Goal: Contribute content: Add original content to the website for others to see

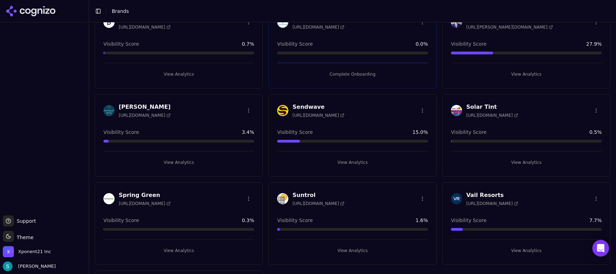
scroll to position [54, 0]
click at [524, 246] on button "View Analytics" at bounding box center [526, 249] width 151 height 11
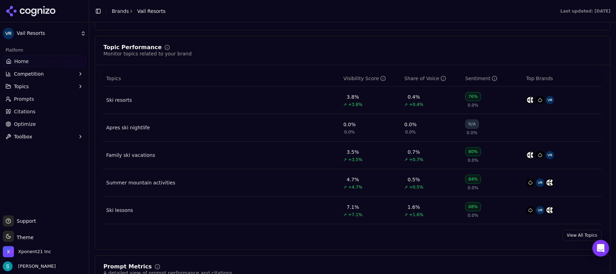
scroll to position [373, 0]
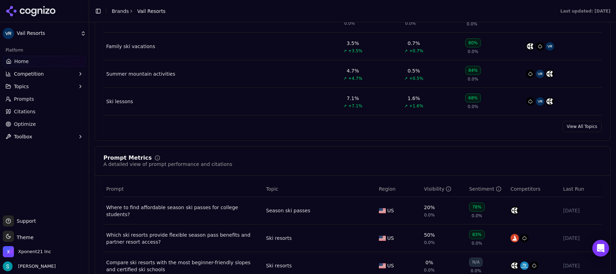
click at [577, 127] on link "View All Topics" at bounding box center [581, 126] width 39 height 11
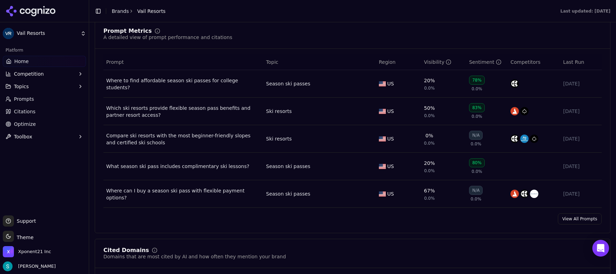
scroll to position [501, 0]
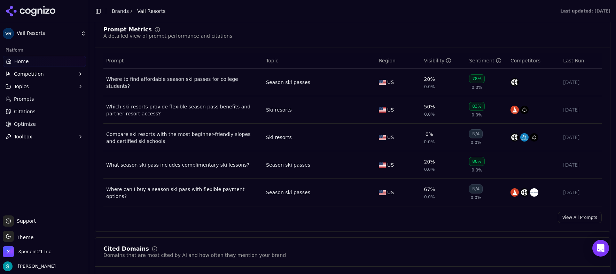
click at [581, 219] on link "View All Prompts" at bounding box center [580, 217] width 44 height 11
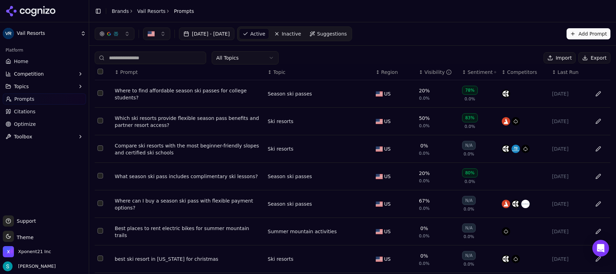
click at [301, 34] on span "Inactive" at bounding box center [291, 33] width 19 height 7
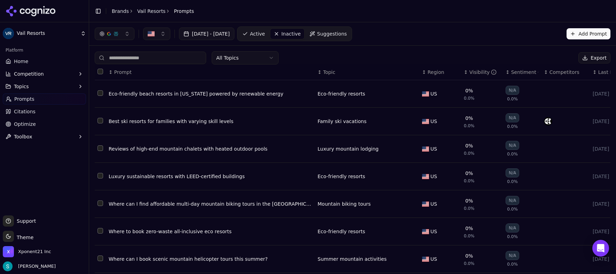
click at [265, 33] on span "Active" at bounding box center [257, 33] width 15 height 7
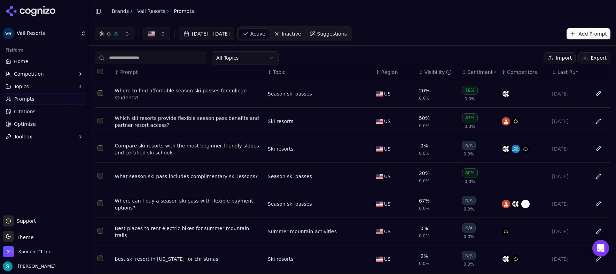
click at [419, 14] on header "Toggle Sidebar Brands Vail Resorts Prompts" at bounding box center [352, 11] width 527 height 22
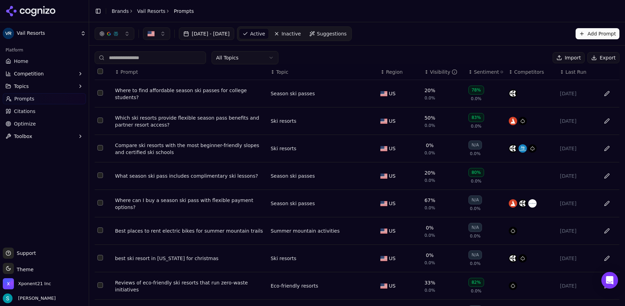
click at [38, 32] on html "Vail Resorts Platform Home Competition Topics Prompts Citations Optimize Toolbo…" at bounding box center [312, 153] width 625 height 306
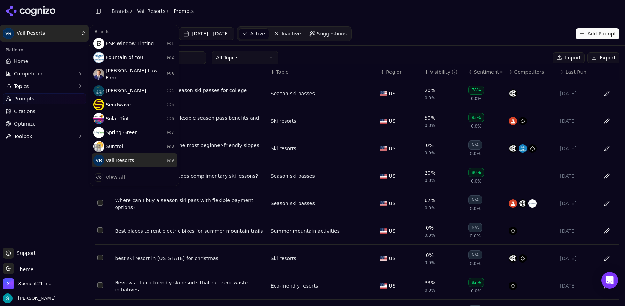
click at [130, 154] on div "Vail Resorts ⌘ 9" at bounding box center [134, 161] width 85 height 14
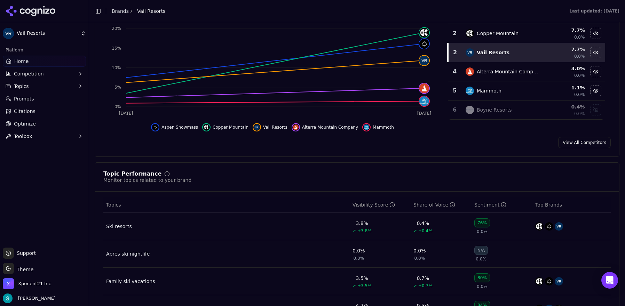
scroll to position [239, 0]
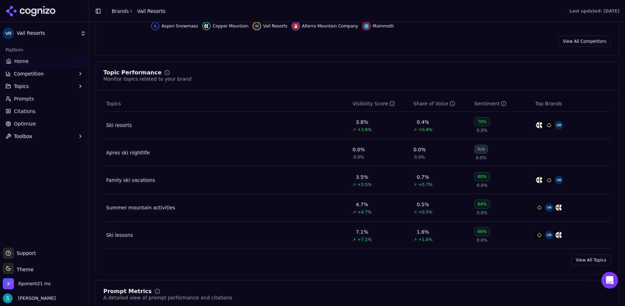
click at [273, 150] on td "Apres ski nightlife" at bounding box center [226, 153] width 246 height 28
click at [586, 266] on link "View All Topics" at bounding box center [591, 260] width 39 height 11
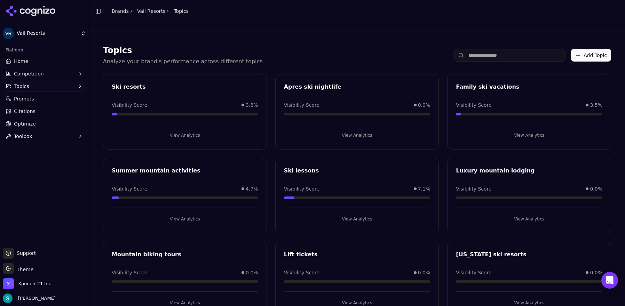
click at [360, 89] on div "Apres ski nightlife" at bounding box center [357, 87] width 147 height 8
click at [357, 135] on button "View Analytics" at bounding box center [357, 135] width 147 height 11
click at [588, 54] on button "Add Topic" at bounding box center [591, 55] width 40 height 13
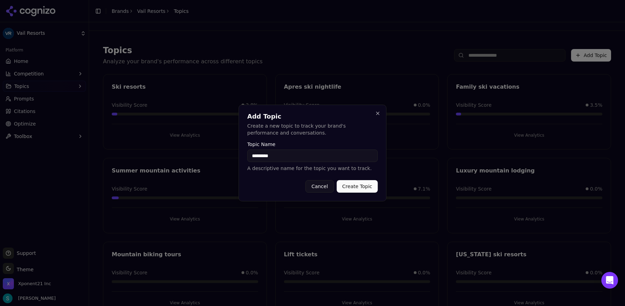
type input "*********"
click at [361, 188] on button "Create Topic" at bounding box center [357, 186] width 41 height 13
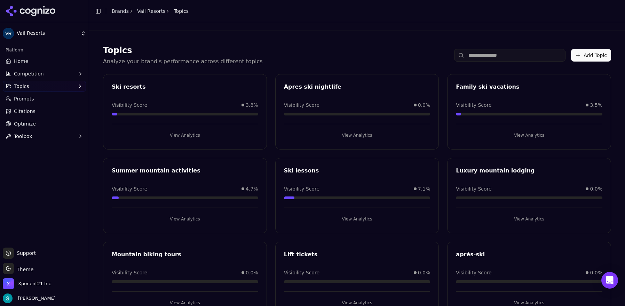
click at [41, 62] on link "Home" at bounding box center [44, 61] width 83 height 11
